Goal: Find specific page/section: Find specific page/section

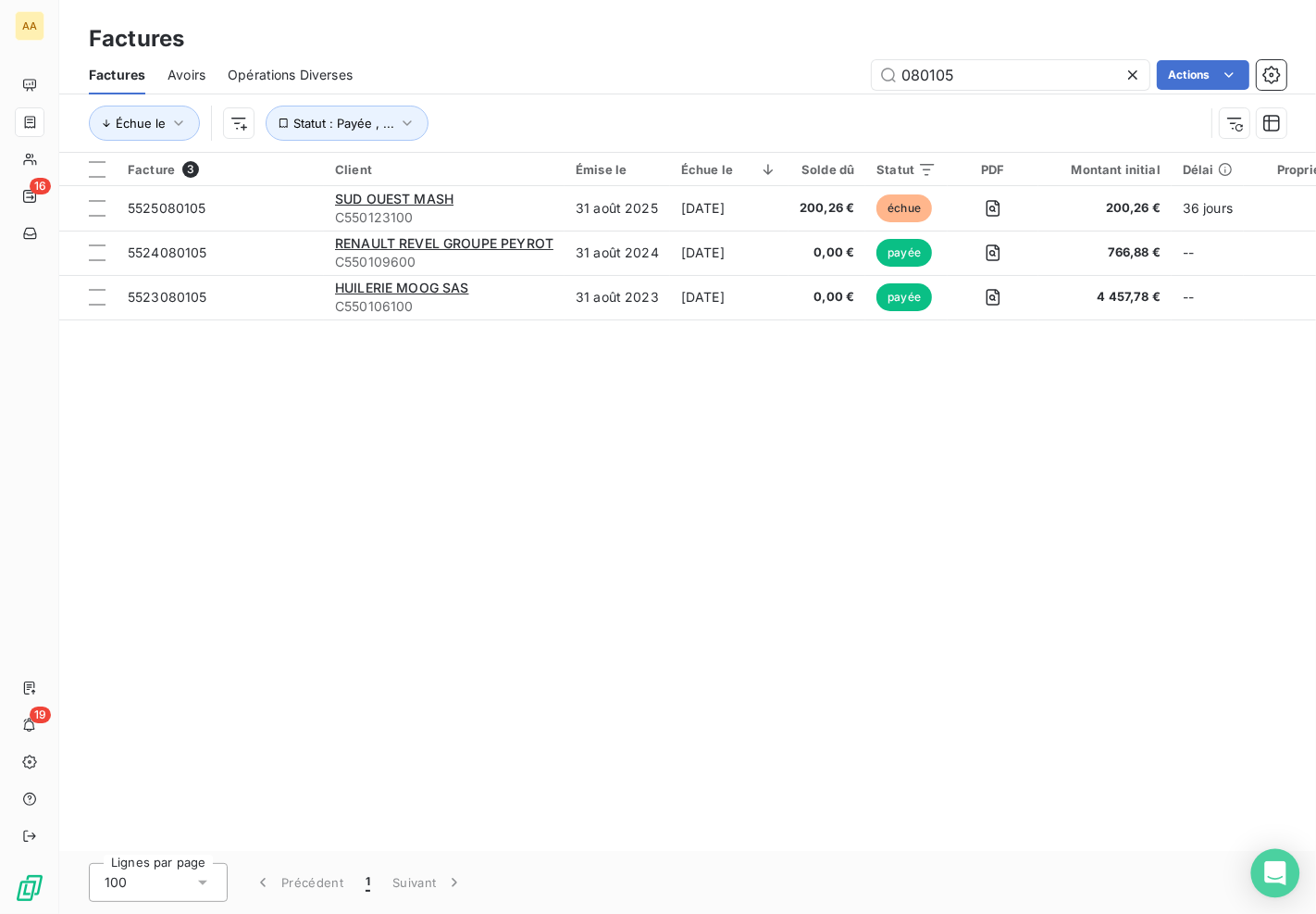
click at [1284, 872] on icon "Open Intercom Messenger" at bounding box center [1275, 873] width 25 height 25
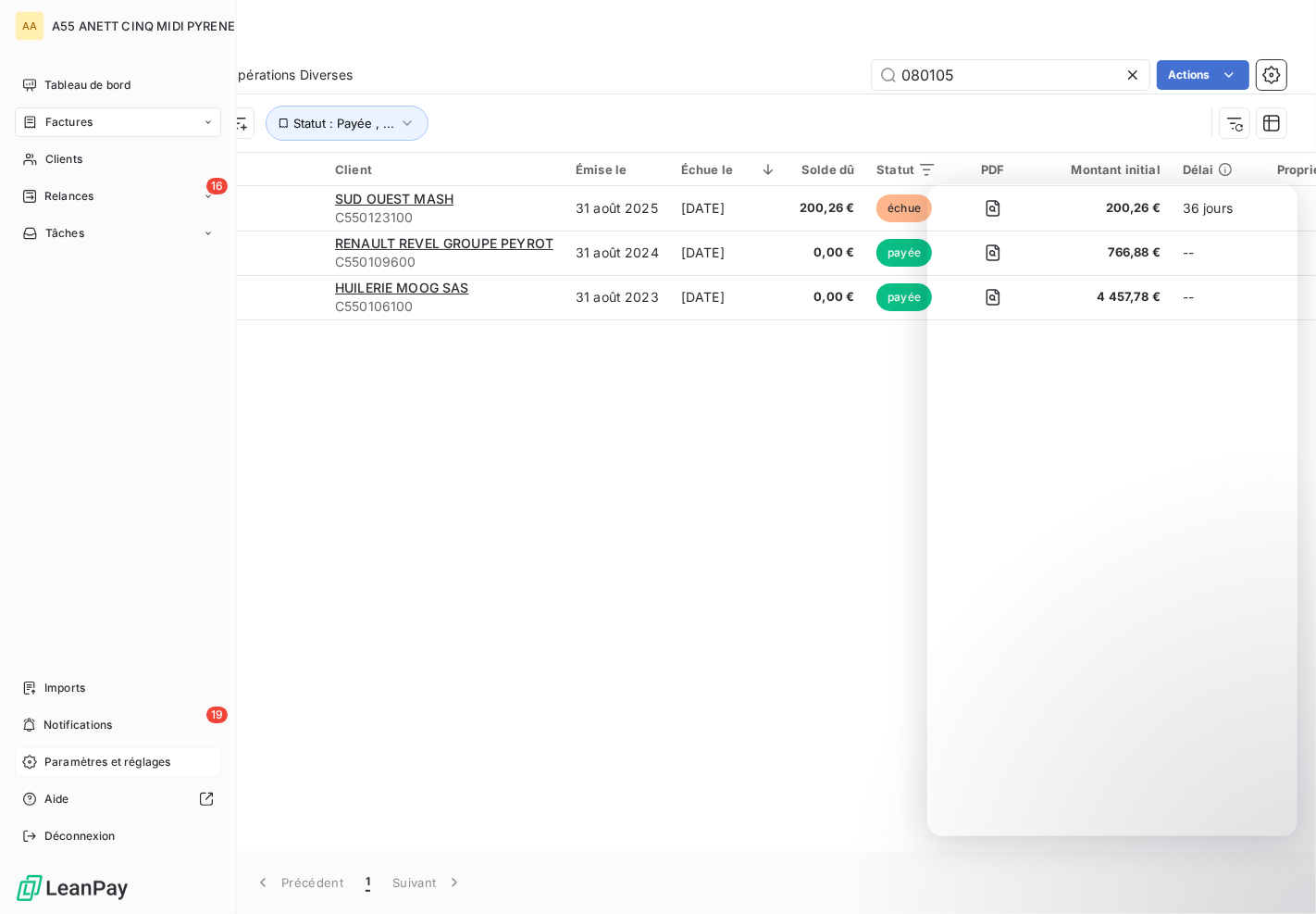
click at [126, 761] on span "Paramètres et réglages" at bounding box center [107, 762] width 126 height 17
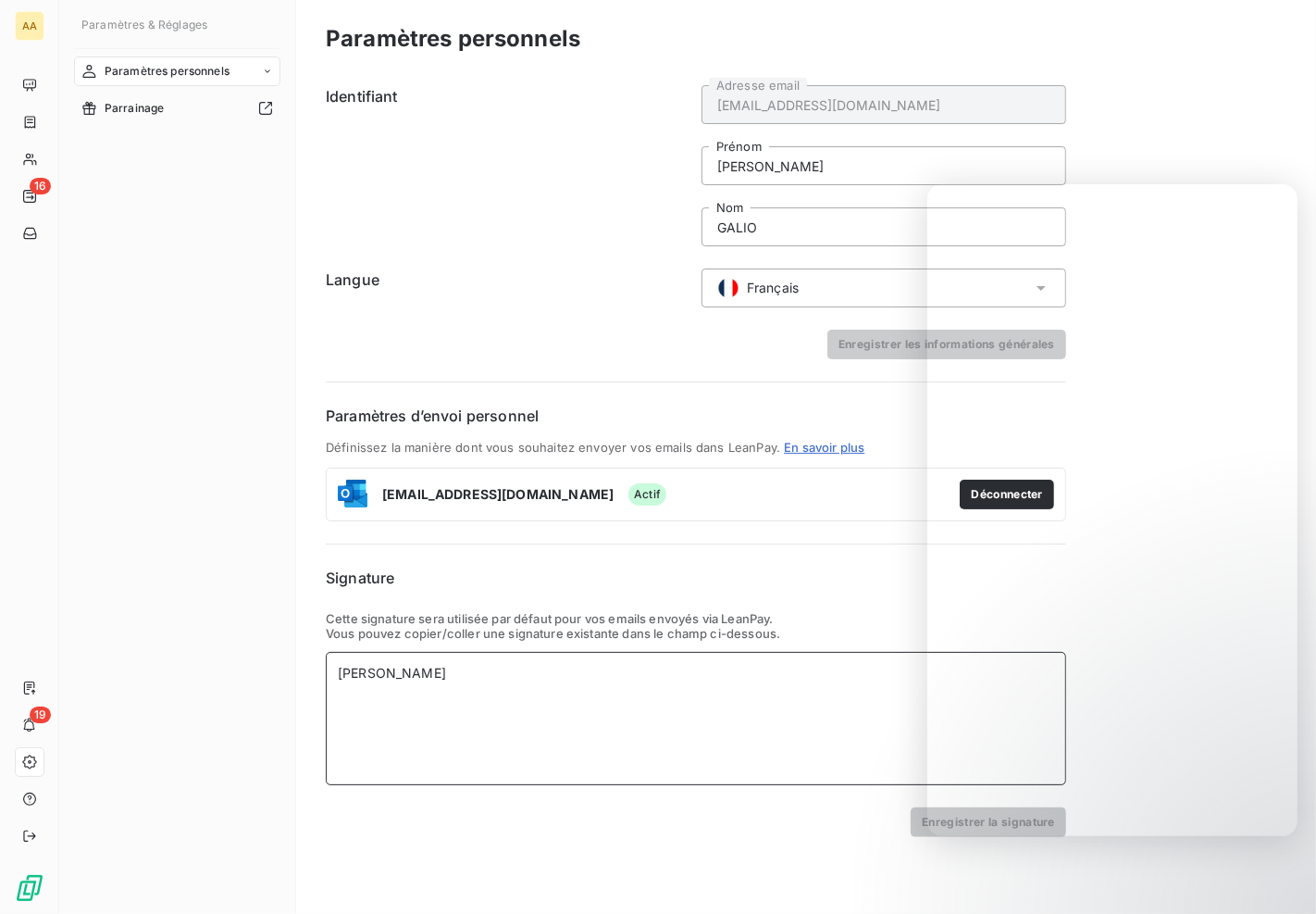
click at [520, 720] on div "[PERSON_NAME]" at bounding box center [696, 719] width 741 height 134
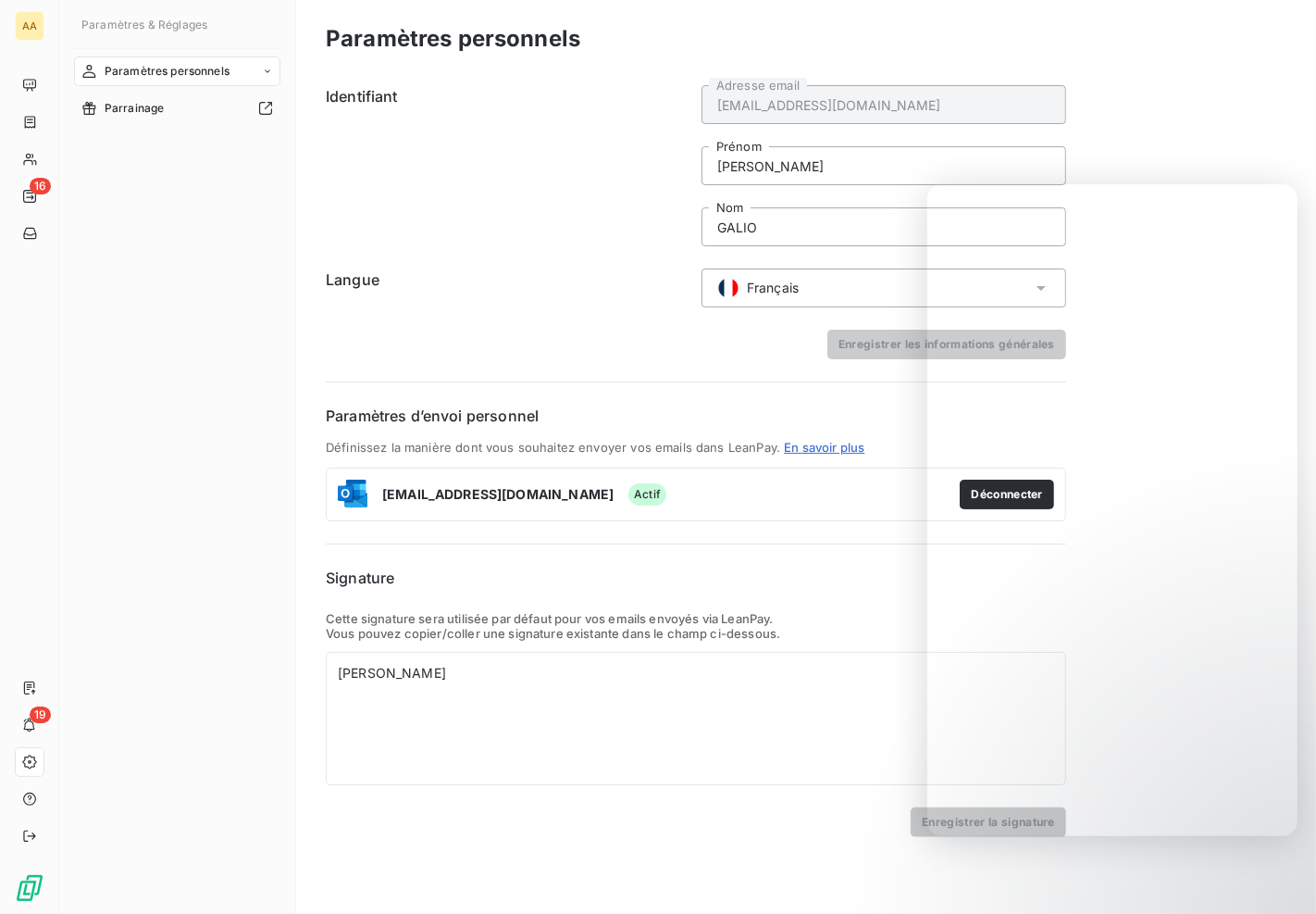
click at [722, 575] on h6 "Signature" at bounding box center [696, 577] width 741 height 23
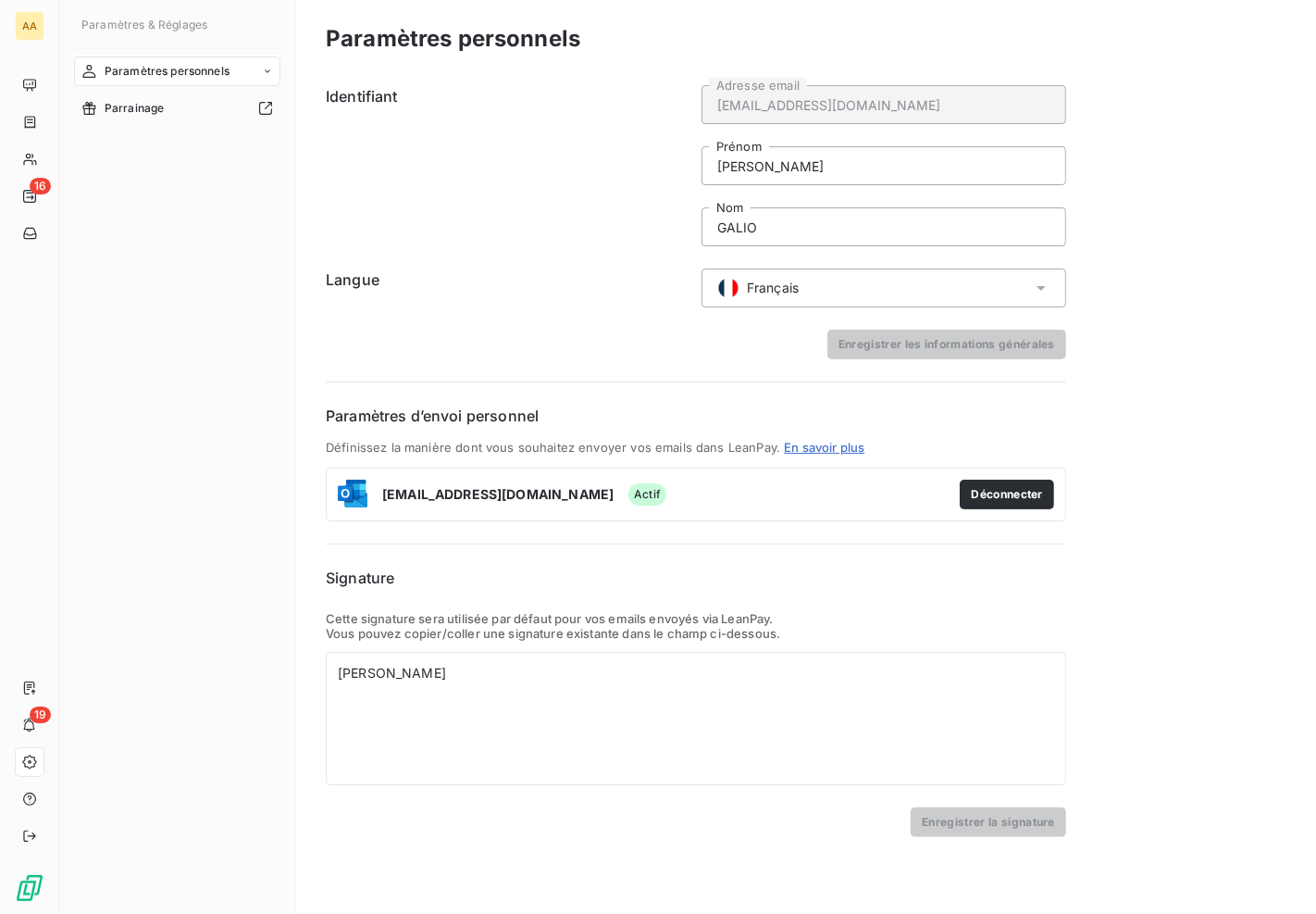
click at [1214, 702] on div "Paramètres personnels Identifiant [EMAIL_ADDRESS][DOMAIN_NAME] Adresse email [P…" at bounding box center [806, 457] width 1020 height 914
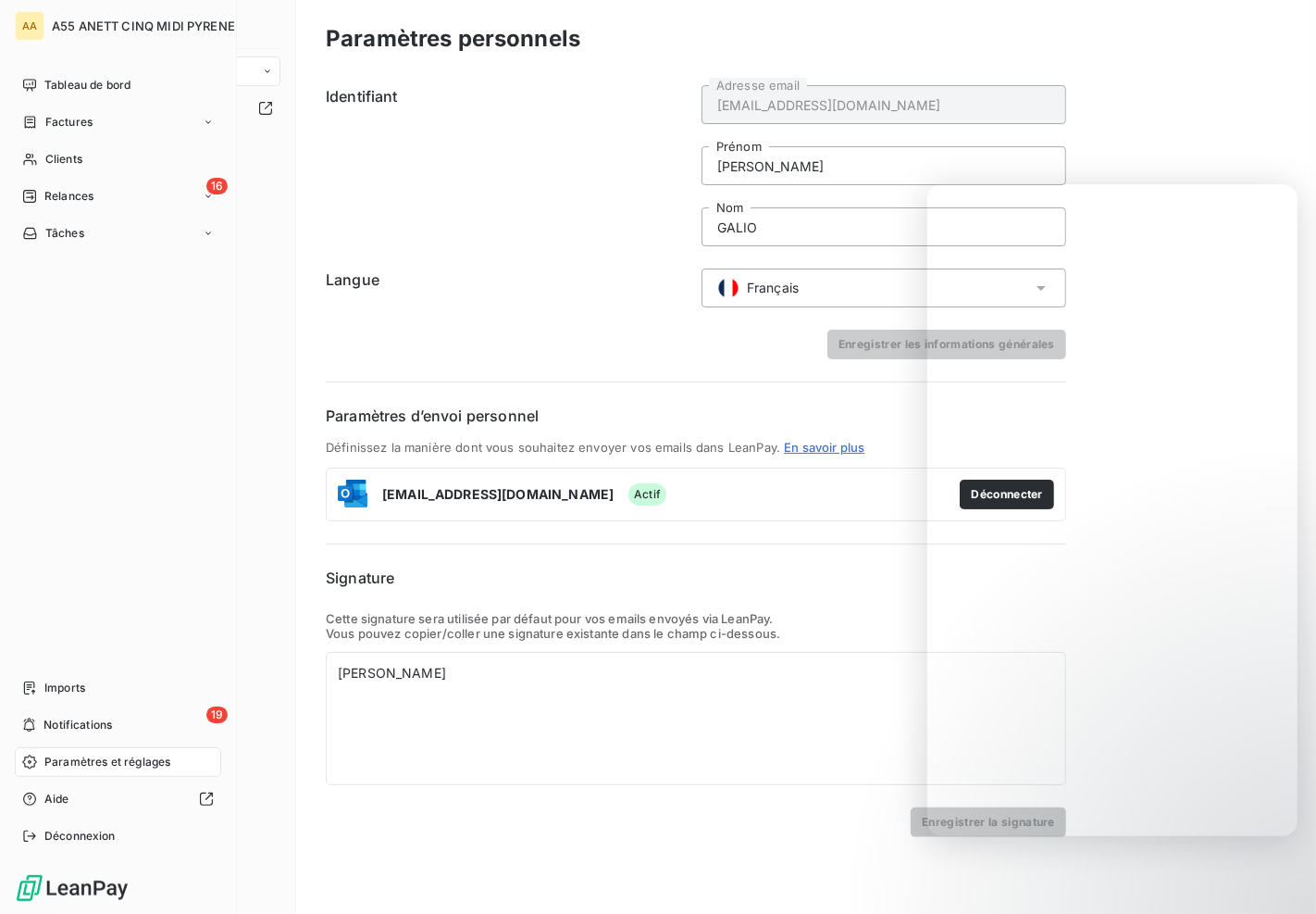
click at [95, 755] on span "Paramètres et réglages" at bounding box center [107, 762] width 126 height 17
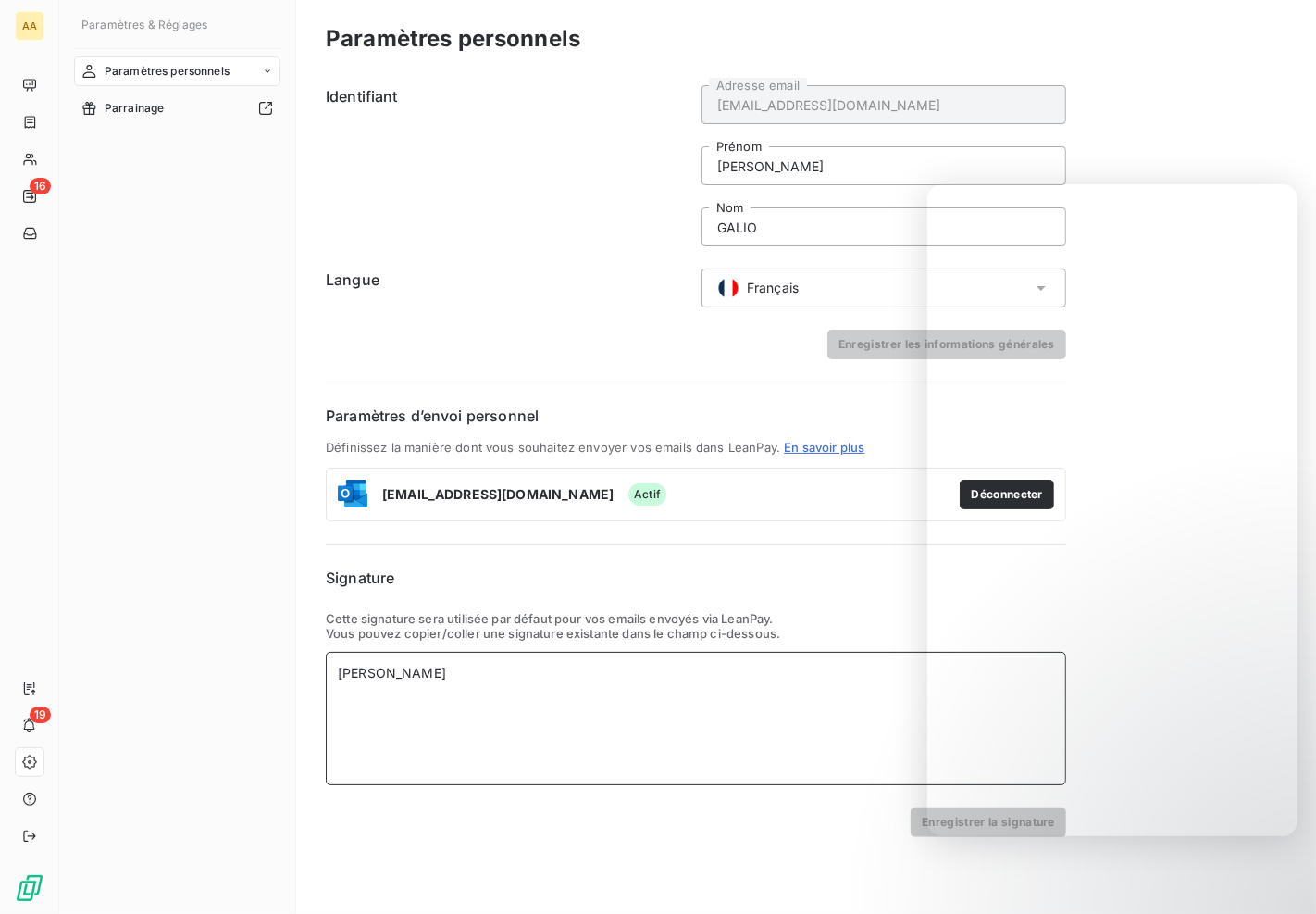
click at [698, 723] on div "[PERSON_NAME]" at bounding box center [696, 719] width 741 height 134
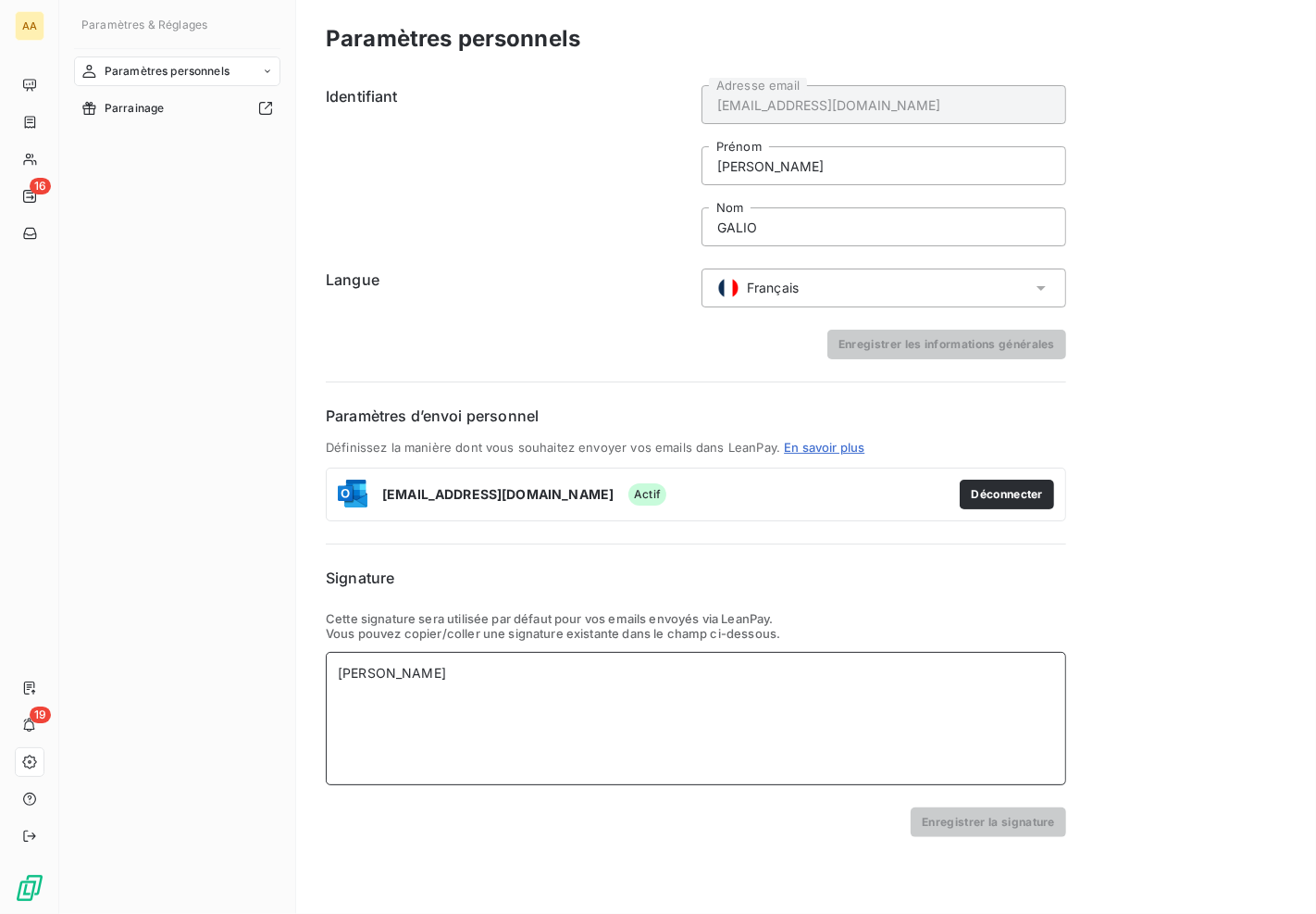
drag, startPoint x: 559, startPoint y: 655, endPoint x: 611, endPoint y: 668, distance: 53.6
click at [562, 658] on div "[PERSON_NAME]" at bounding box center [696, 719] width 741 height 134
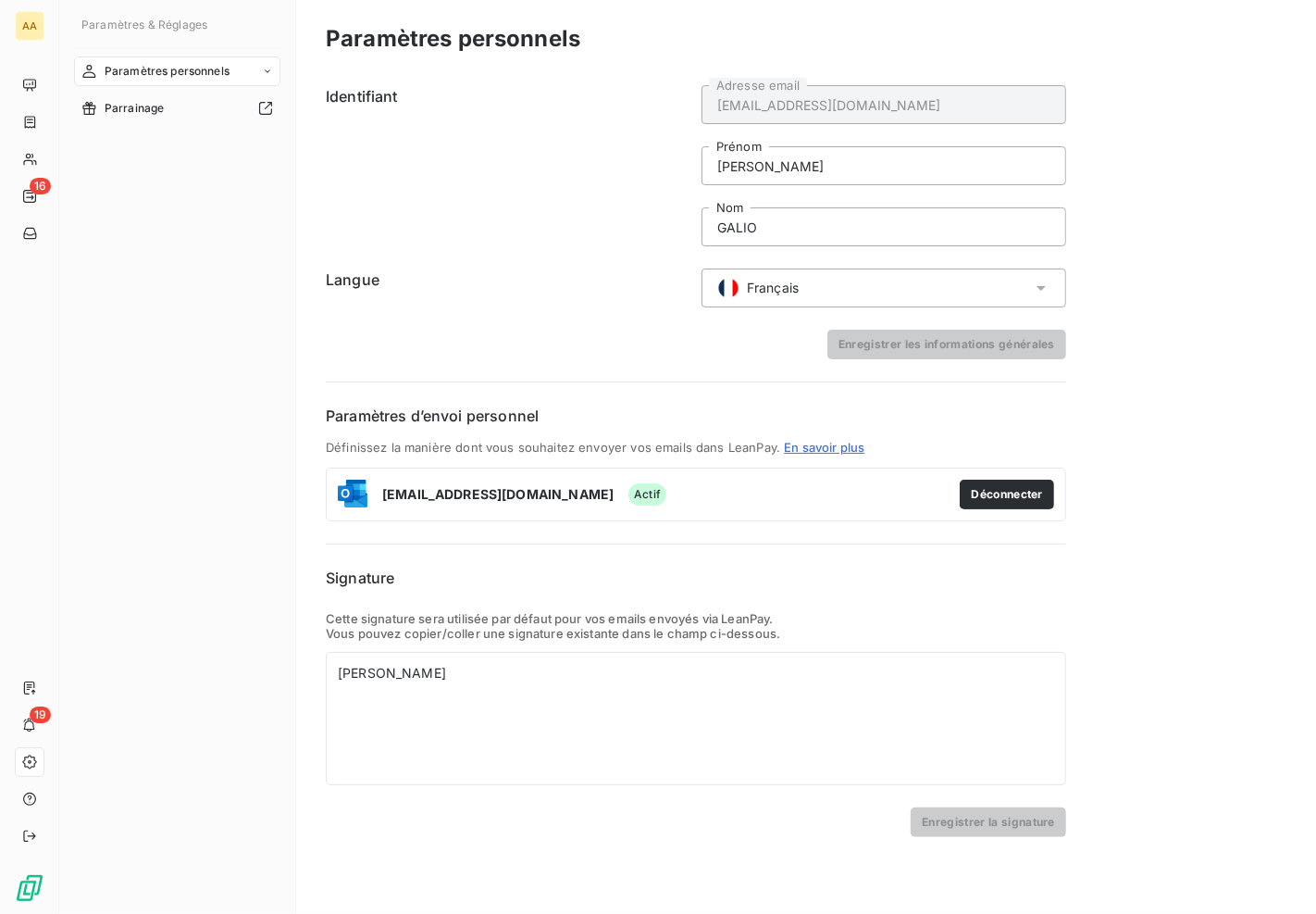
click at [1114, 747] on div "Paramètres personnels Identifiant [EMAIL_ADDRESS][DOMAIN_NAME] Adresse email [P…" at bounding box center [806, 457] width 1020 height 914
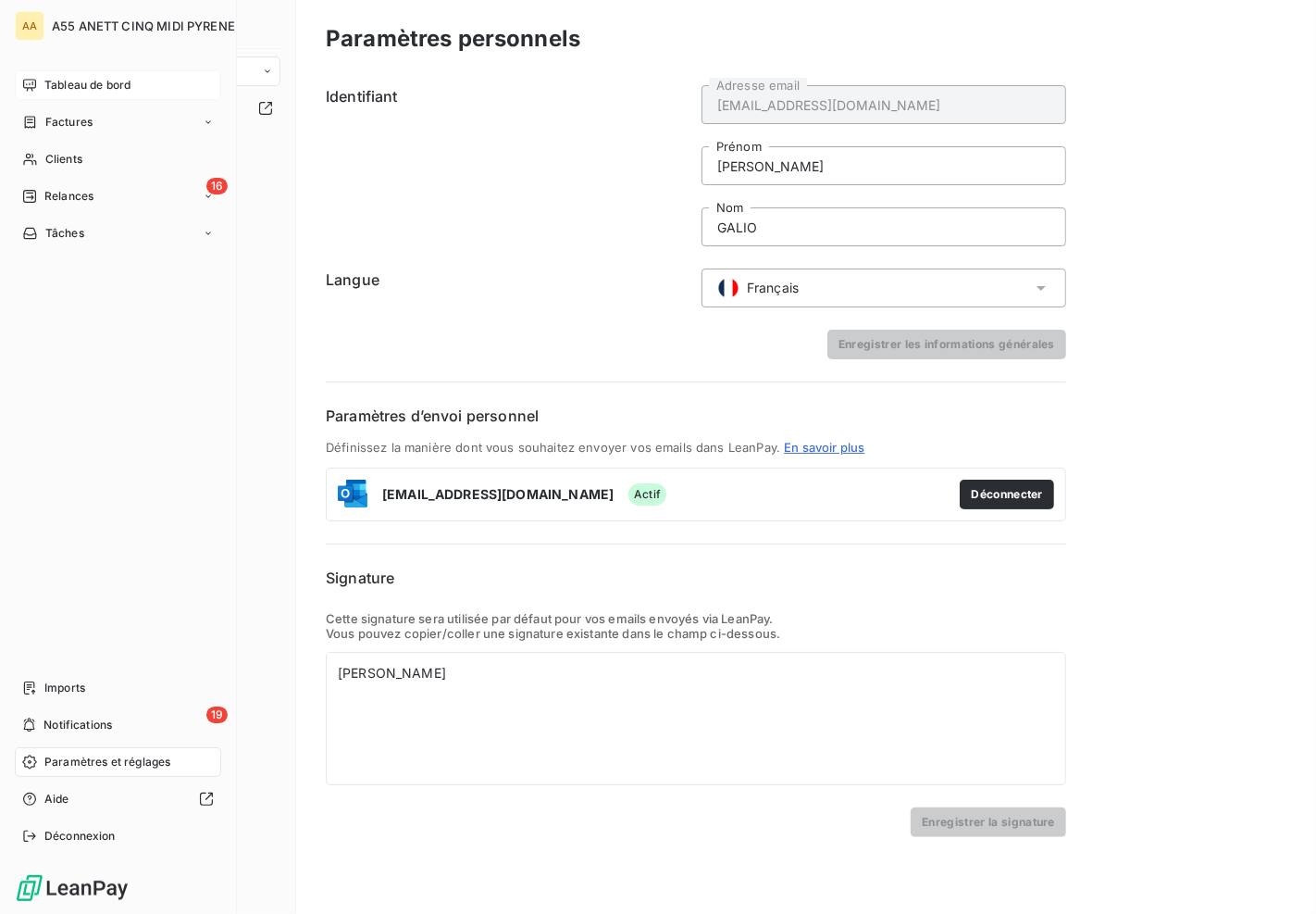
click at [46, 84] on span "Tableau de bord" at bounding box center [87, 84] width 86 height 17
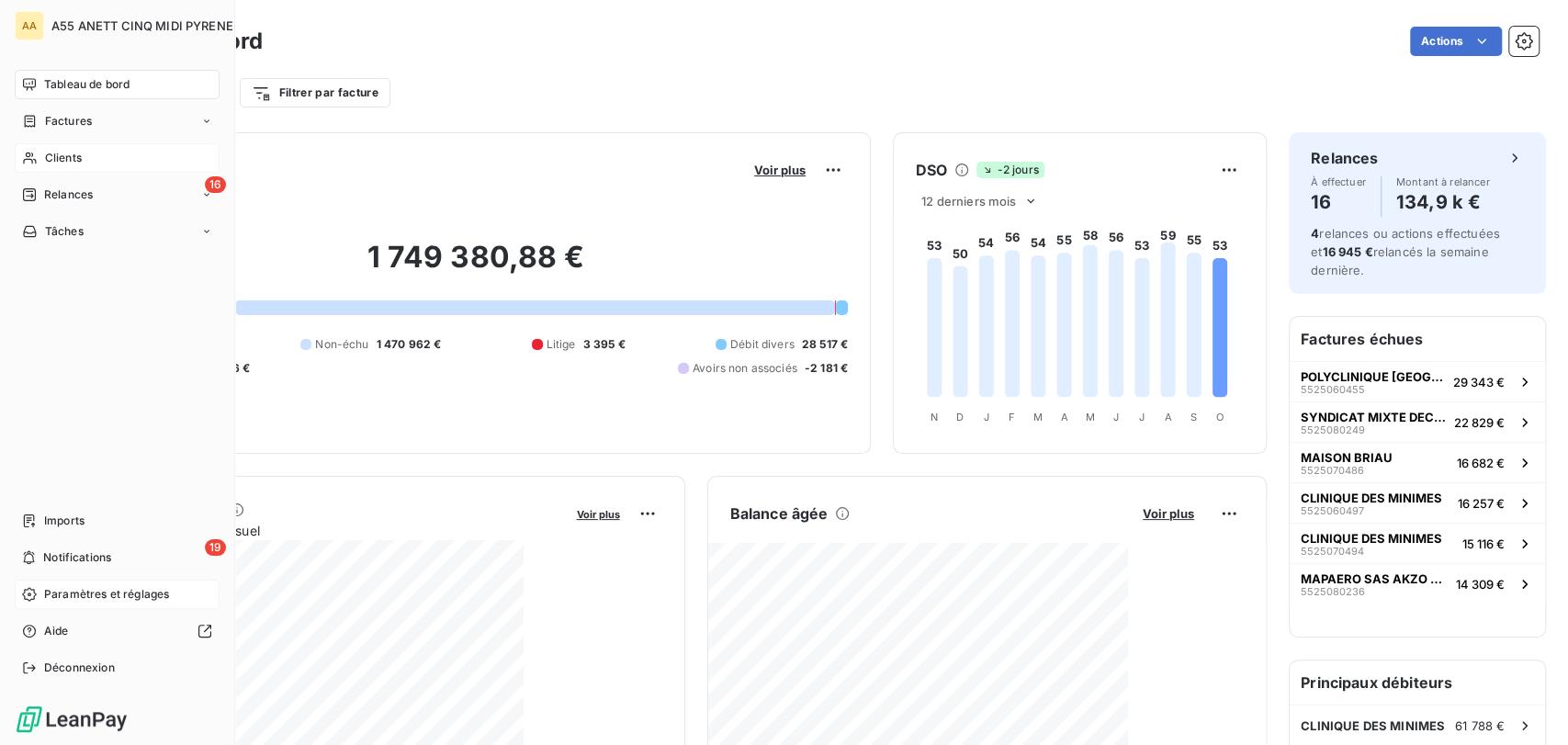
click at [81, 159] on span "Clients" at bounding box center [63, 158] width 37 height 17
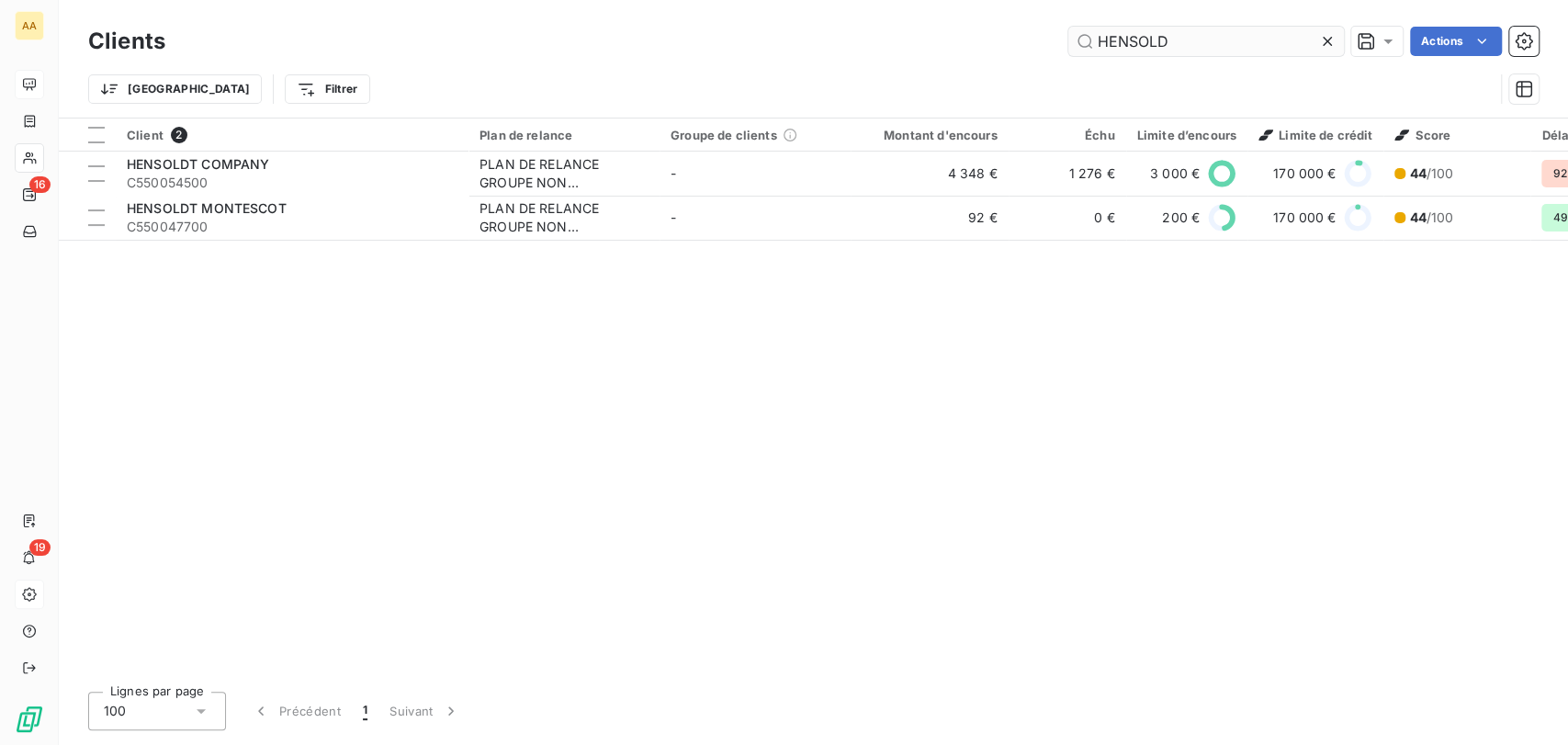
drag, startPoint x: 1192, startPoint y: 56, endPoint x: 1188, endPoint y: 39, distance: 17.5
click at [1190, 50] on div "Clients HENSOLD Actions" at bounding box center [813, 42] width 1450 height 39
drag, startPoint x: 1188, startPoint y: 39, endPoint x: 616, endPoint y: 89, distance: 574.2
click at [672, 89] on div "Clients HENSOLD Actions Trier Filtrer" at bounding box center [813, 70] width 1450 height 95
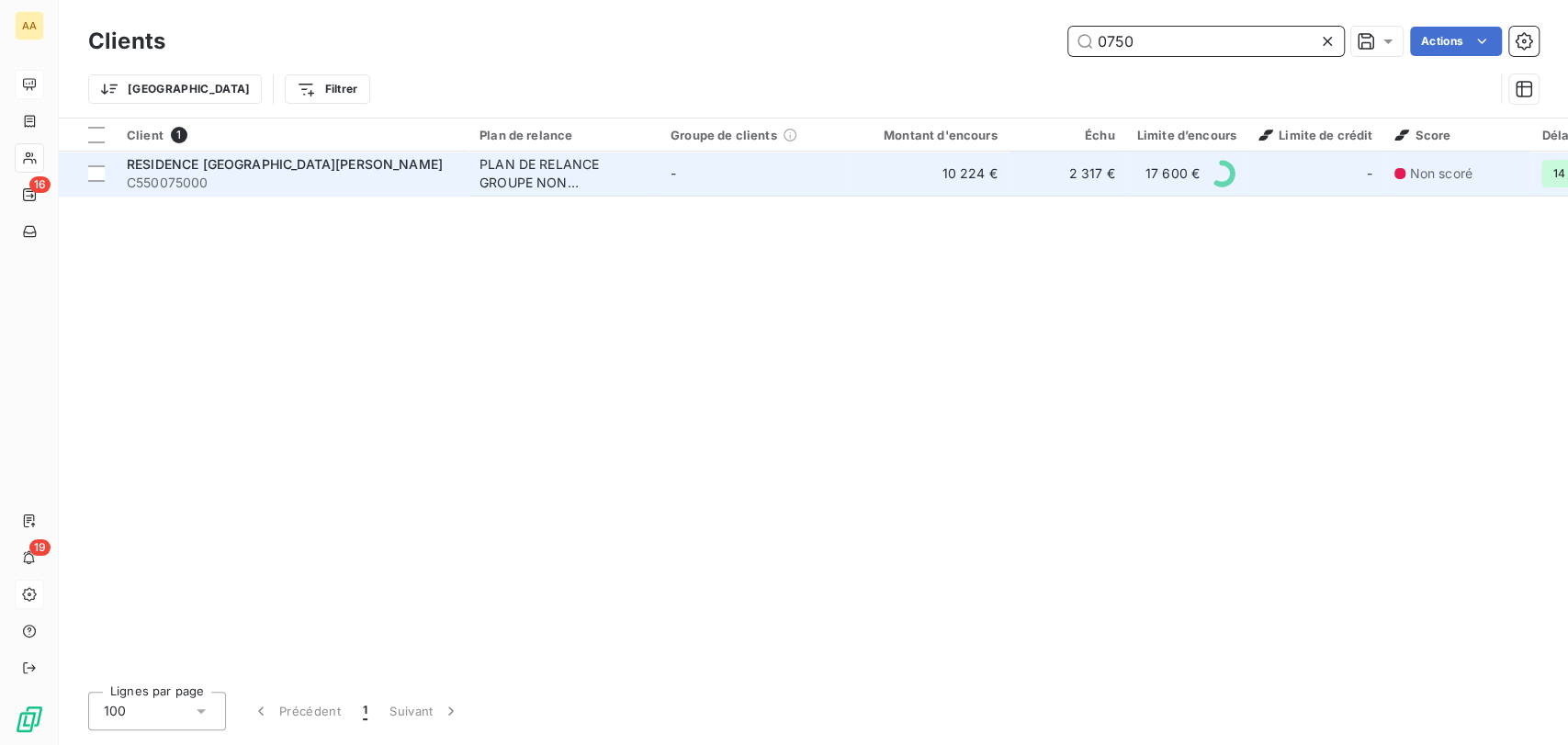
type input "0750"
click at [343, 166] on span "RESIDENCE [GEOGRAPHIC_DATA][PERSON_NAME]" at bounding box center [284, 164] width 316 height 16
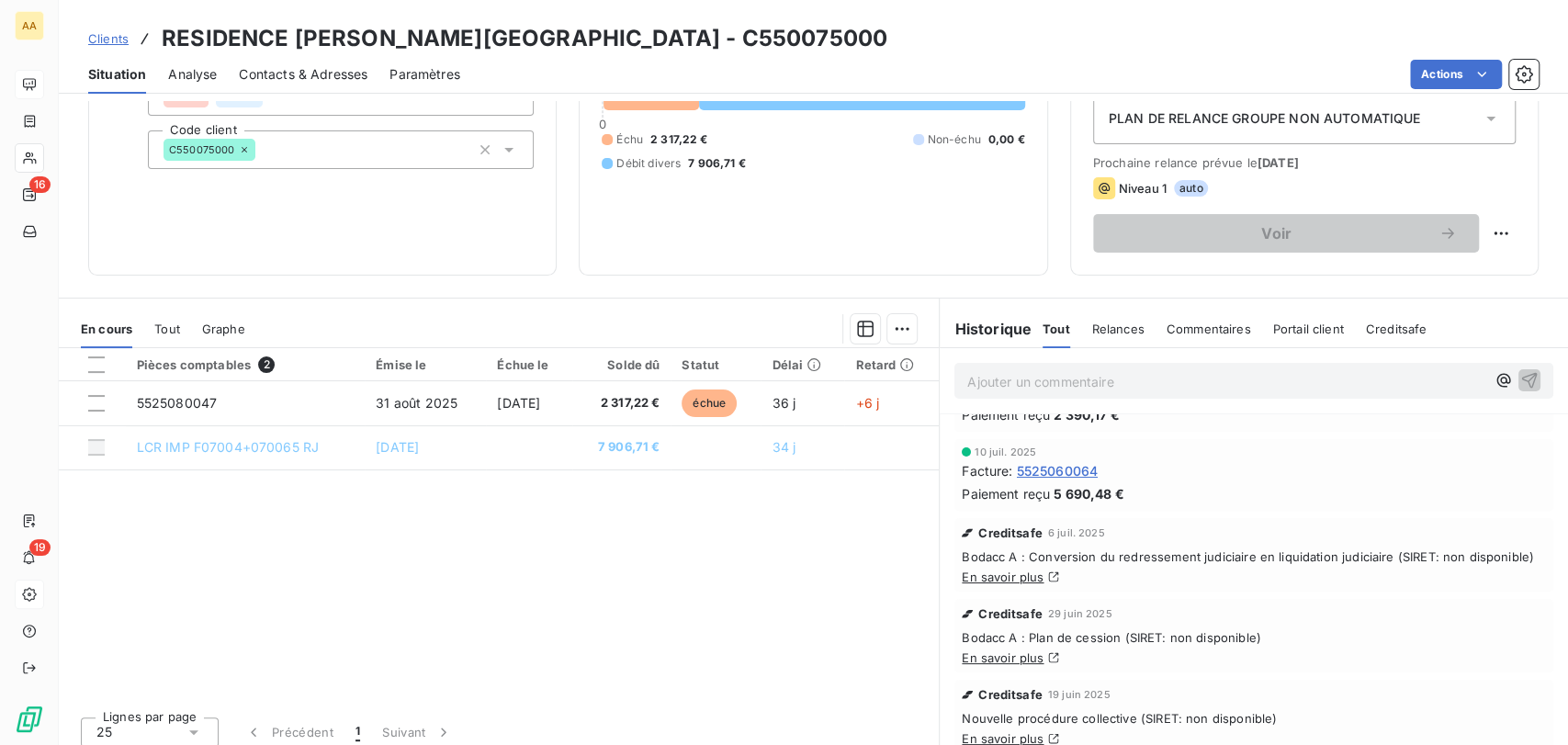
scroll to position [216, 0]
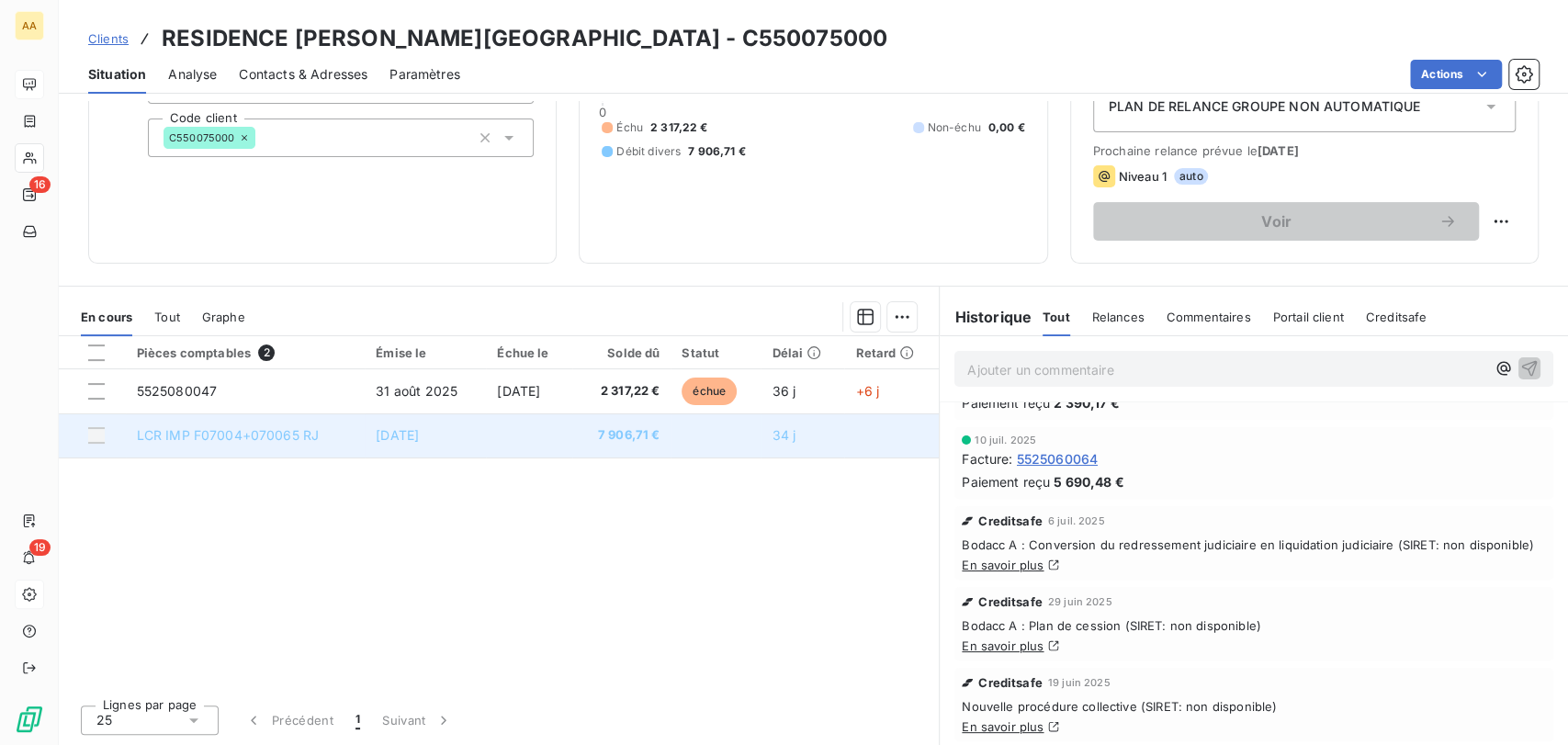
click at [215, 433] on span "LCR IMP F07004+070065 RJ" at bounding box center [229, 435] width 183 height 16
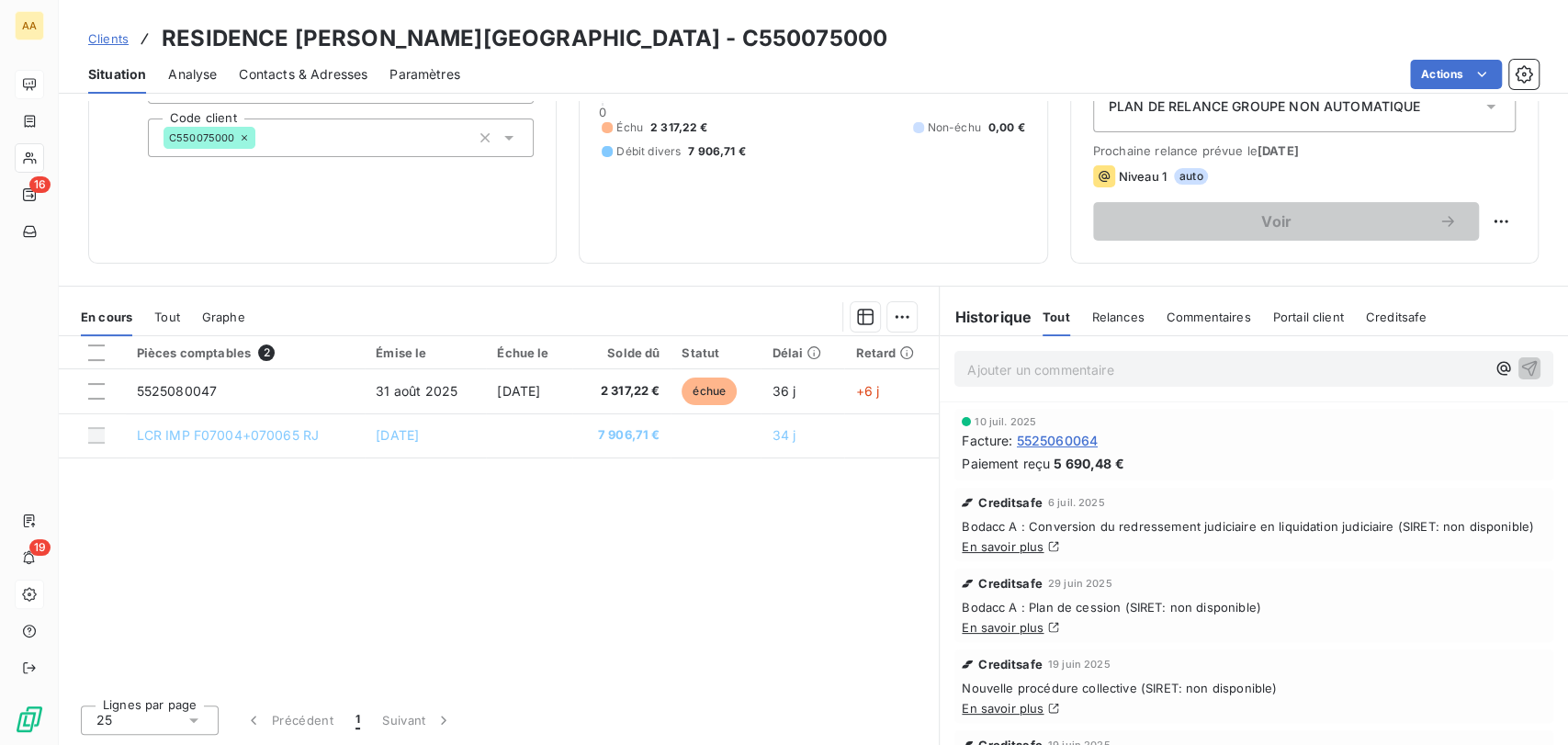
scroll to position [204, 0]
